Goal: Task Accomplishment & Management: Use online tool/utility

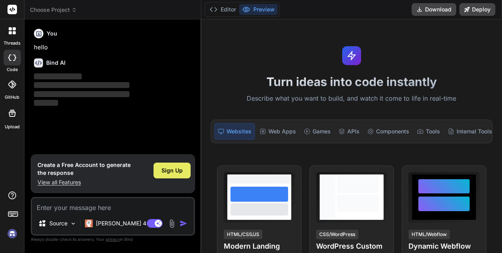
click at [168, 174] on span "Sign Up" at bounding box center [171, 171] width 21 height 8
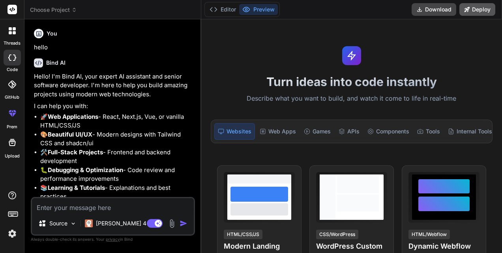
type textarea "x"
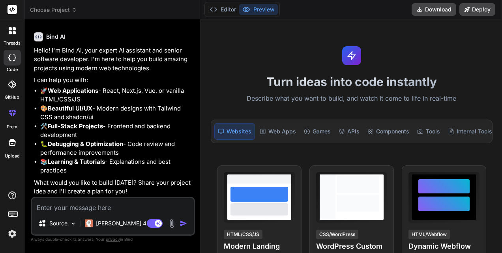
click at [14, 115] on icon at bounding box center [11, 113] width 9 height 9
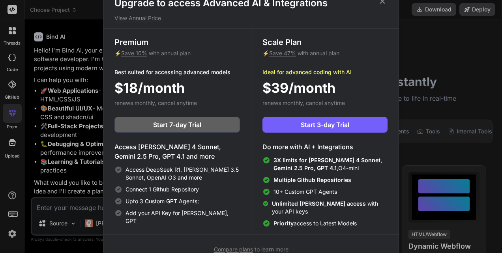
scroll to position [0, 0]
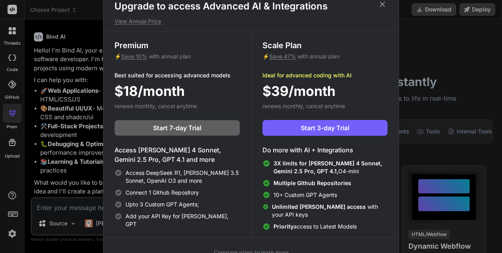
click at [384, 6] on icon at bounding box center [382, 4] width 9 height 9
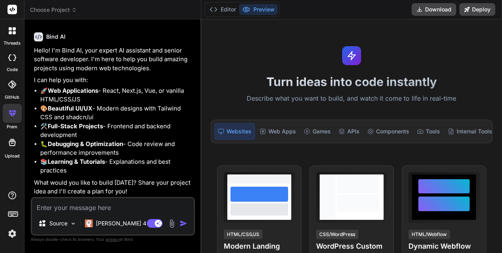
click at [101, 209] on textarea at bounding box center [113, 205] width 162 height 14
paste textarea "What if we have an app that runs some sort of lecture/exercise, tracks attentiv…"
type textarea "What if we have an app that runs some sort of lecture/exercise, tracks attentiv…"
type textarea "x"
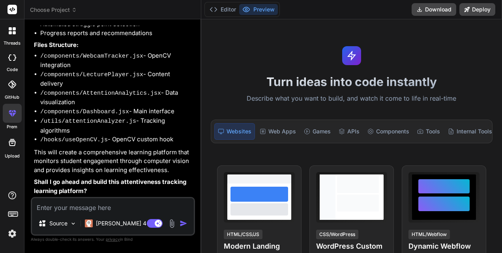
scroll to position [413, 0]
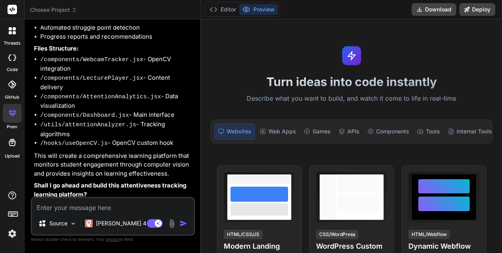
type textarea "x"
type textarea "Y"
type textarea "x"
type textarea "Ye"
type textarea "x"
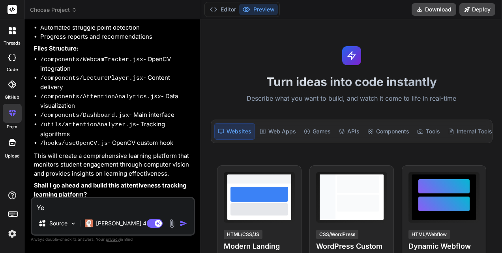
type textarea "Yes"
type textarea "x"
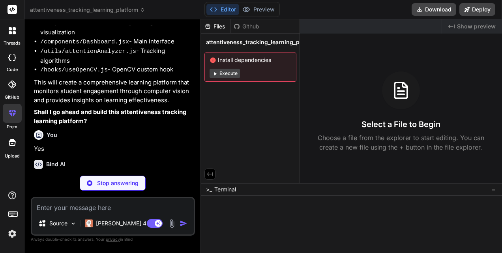
scroll to position [494, 0]
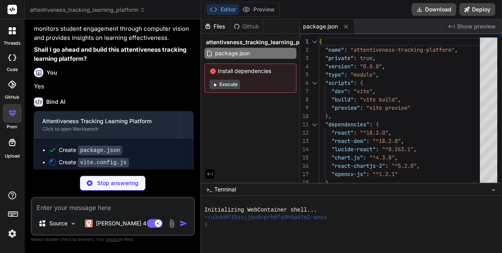
type textarea "x"
type textarea "import { defineConfig } from 'vite' import react from '@vitejs/plugin-react' ex…"
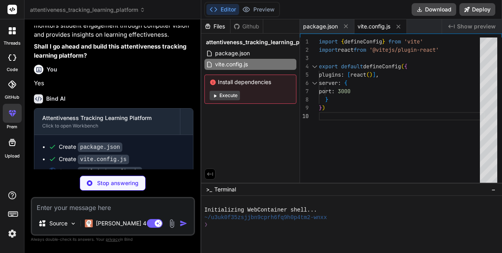
type textarea "x"
type textarea "}"
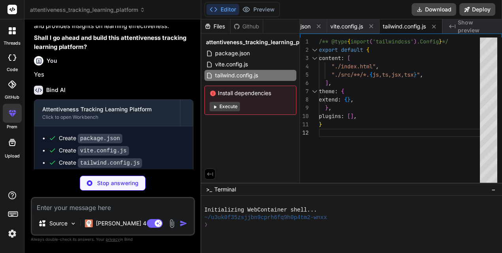
type textarea "x"
type textarea "export default { plugins: { tailwindcss: {}, autoprefixer: {}, }, }"
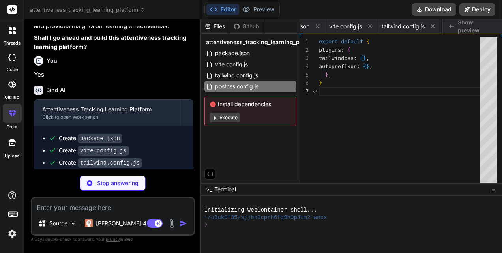
scroll to position [0, 92]
type textarea "x"
type textarea "<body> <div id="root"></div> <script type="module" src="/src/main.jsx"></script…"
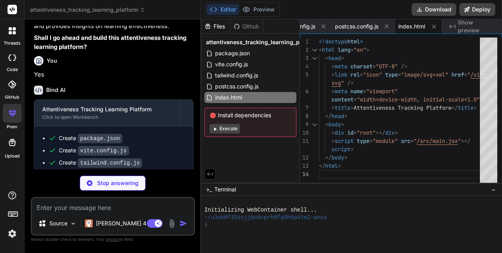
type textarea "x"
type textarea ")"
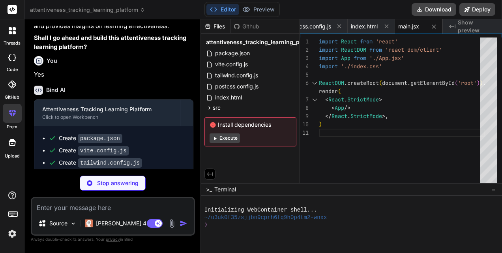
scroll to position [608, 0]
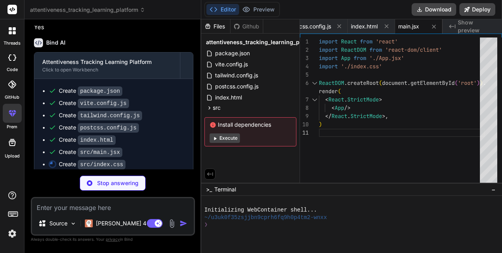
type textarea "x"
type textarea "sans-serif; -webkit-font-smoothing: antialiased; -moz-osx-font-smoothing: grays…"
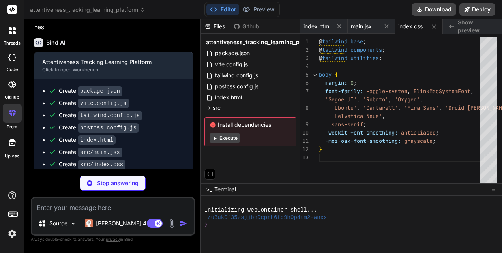
scroll to position [619, 0]
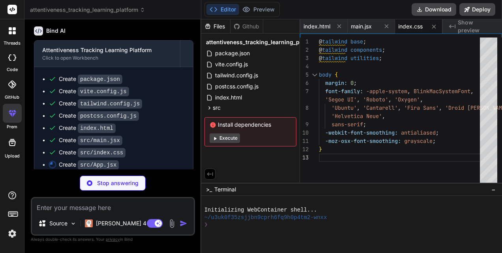
type textarea "x"
type textarea "</main> </div> ); } export default App;"
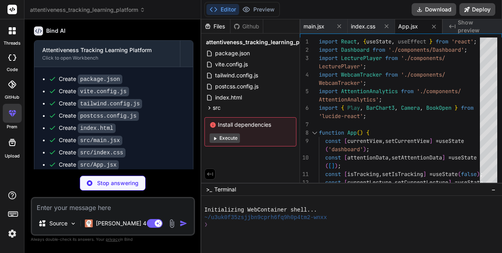
scroll to position [631, 0]
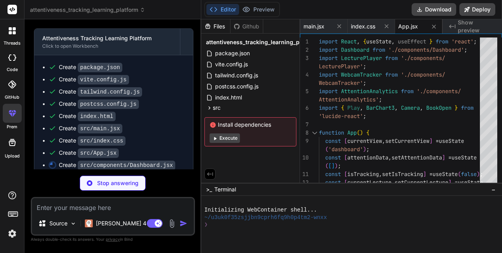
type textarea "x"
type textarea "</div> </div> </div> </div> </div> ); }; export default Dashboard;"
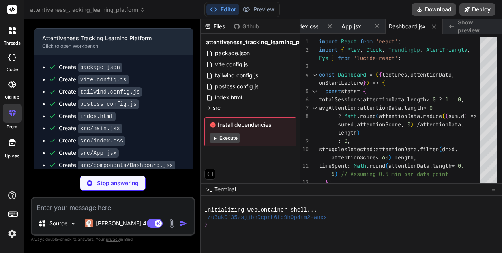
scroll to position [643, 0]
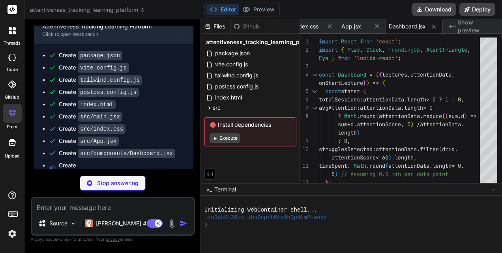
type textarea "x"
type textarea "</div> </div> </div> ); }; export default LecturePlayer;"
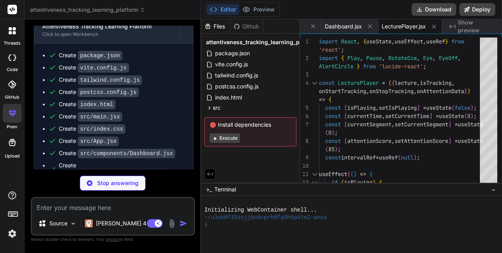
scroll to position [655, 0]
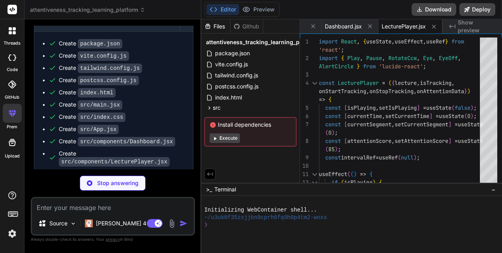
type textarea "x"
type textarea "</div> </div> ); }; export default WebcamTracker;"
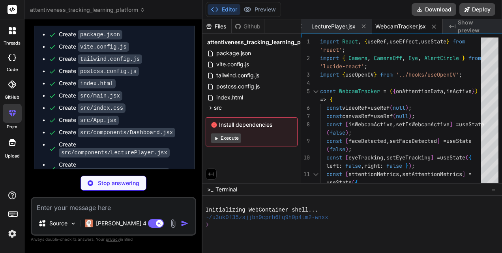
scroll to position [675, 0]
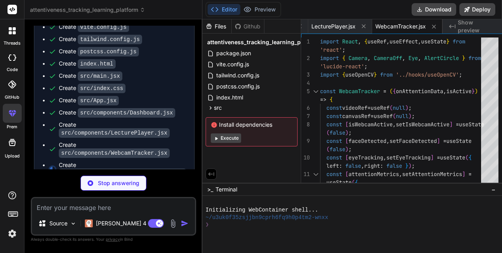
type textarea "x"
type textarea "}; export default AttentionAnalytics;"
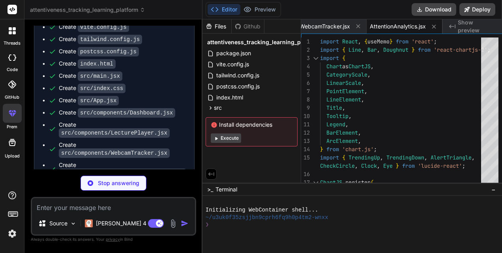
scroll to position [687, 0]
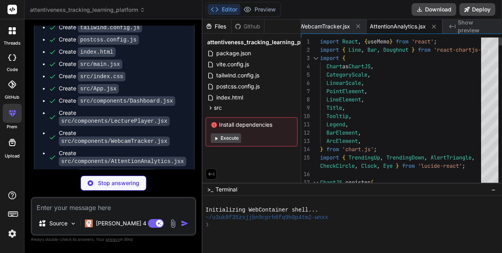
type textarea "x"
type textarea "cv, detectFace, calculateAttentionScore }; };"
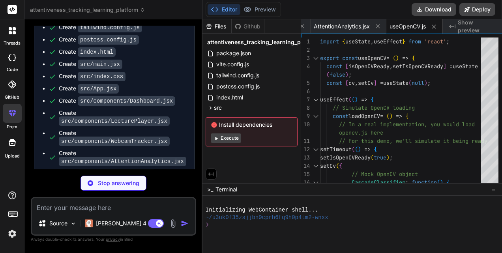
scroll to position [698, 0]
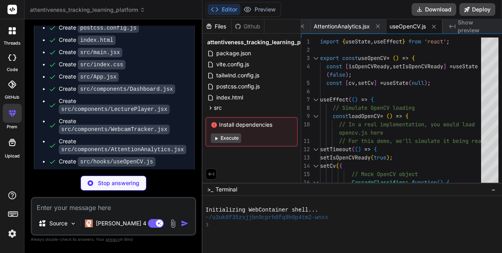
type textarea "x"
type textarea "recommendations: this.getRecommendations(averageAttention), attentionTrend: thi…"
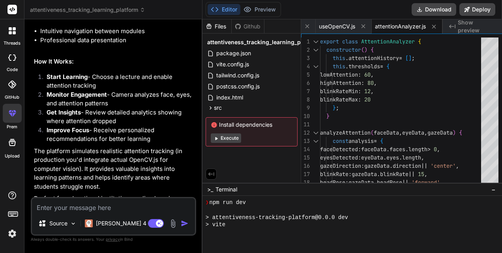
scroll to position [155, 0]
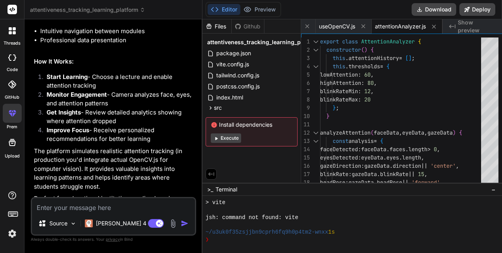
click at [230, 138] on button "Execute" at bounding box center [226, 137] width 30 height 9
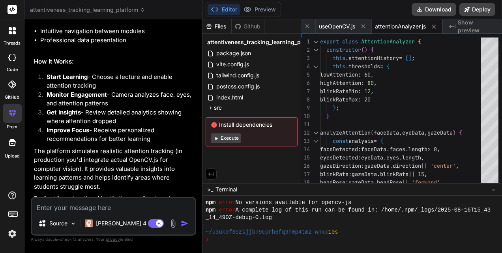
scroll to position [236, 0]
click at [244, 24] on div "Github" at bounding box center [248, 26] width 32 height 8
click at [221, 24] on div "Files" at bounding box center [216, 26] width 29 height 8
click at [224, 136] on button "Execute" at bounding box center [226, 137] width 30 height 9
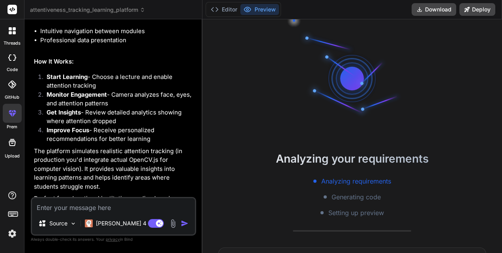
scroll to position [272, 0]
click at [352, 196] on span "Generating code" at bounding box center [355, 196] width 49 height 9
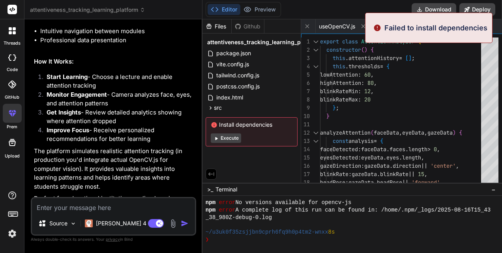
scroll to position [316, 0]
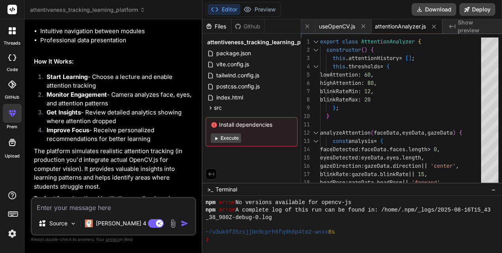
click at [219, 134] on button "Execute" at bounding box center [226, 137] width 30 height 9
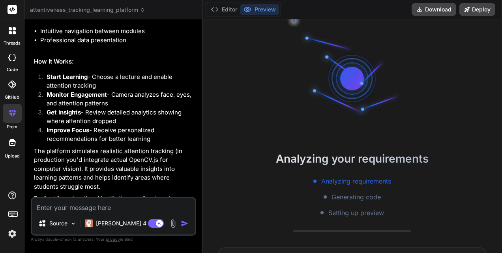
scroll to position [354, 0]
click at [483, 2] on div "Editor Preview Download Deploy" at bounding box center [351, 9] width 299 height 19
click at [482, 7] on button "Deploy" at bounding box center [477, 9] width 36 height 13
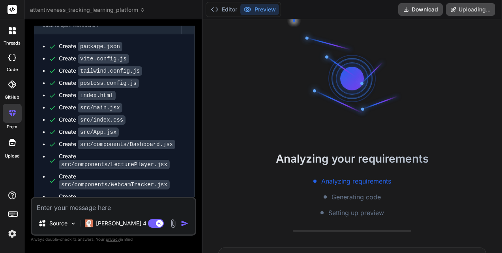
scroll to position [610, 0]
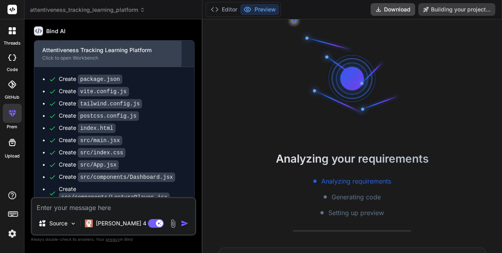
click at [98, 61] on div "Click to open Workbench" at bounding box center [107, 58] width 131 height 6
click at [97, 54] on div "Attentiveness Tracking Learning Platform" at bounding box center [107, 50] width 131 height 8
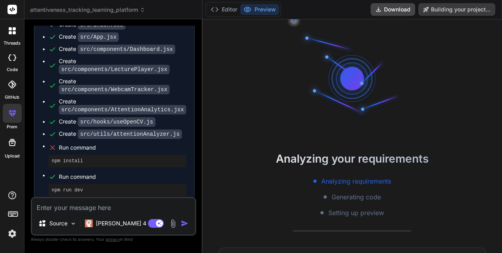
type textarea "x"
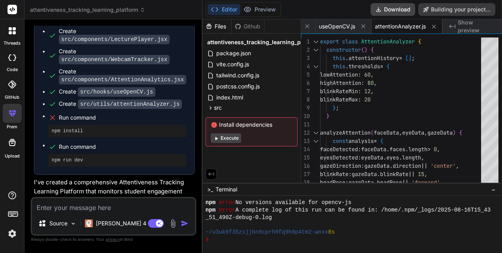
scroll to position [398, 0]
click at [340, 235] on div "~/u3uk0f35zsjjbn9cprh6fq9h0p4tm2-wnxx 8s" at bounding box center [350, 231] width 288 height 7
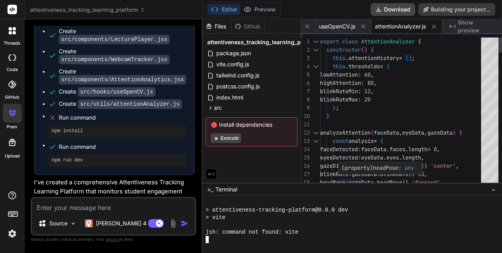
scroll to position [456, 0]
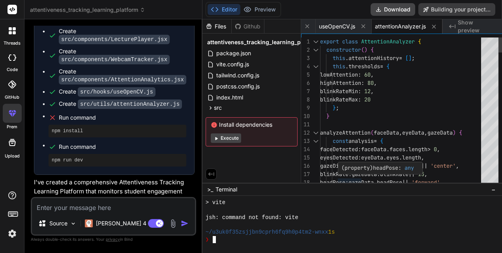
type textarea "x"
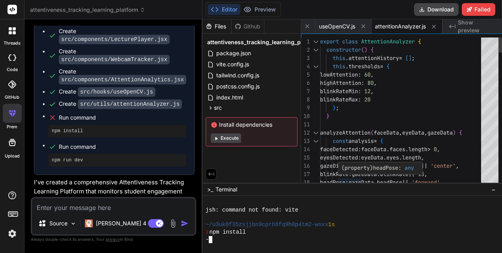
scroll to position [508, 0]
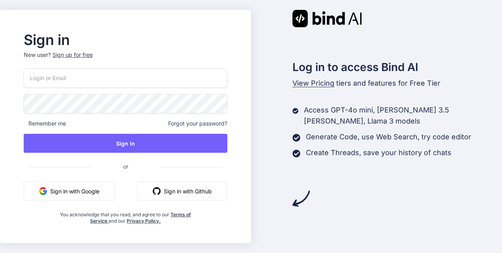
click at [138, 88] on div "Remember me Forgot your password? Sign In or Sign in with Google Sign in with G…" at bounding box center [125, 146] width 203 height 156
drag, startPoint x: 138, startPoint y: 88, endPoint x: 138, endPoint y: 84, distance: 4.3
click at [138, 84] on input "email" at bounding box center [125, 77] width 203 height 19
type input "[EMAIL_ADDRESS][DOMAIN_NAME]"
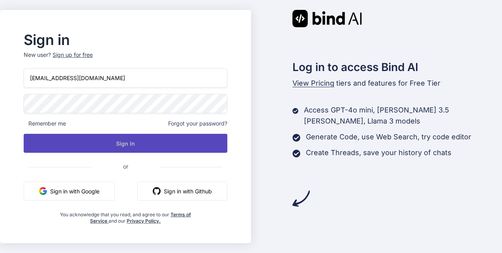
click at [114, 144] on button "Sign In" at bounding box center [125, 143] width 203 height 19
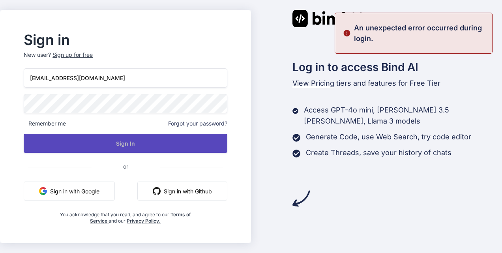
click at [160, 148] on button "Sign In" at bounding box center [125, 143] width 203 height 19
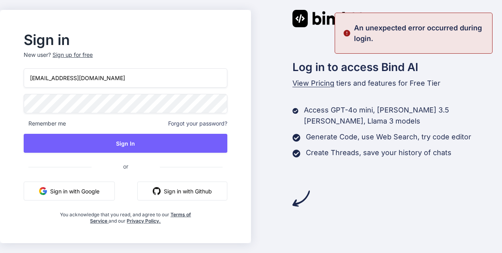
click at [112, 185] on button "Sign in with Google" at bounding box center [69, 190] width 91 height 19
